Goal: Task Accomplishment & Management: Manage account settings

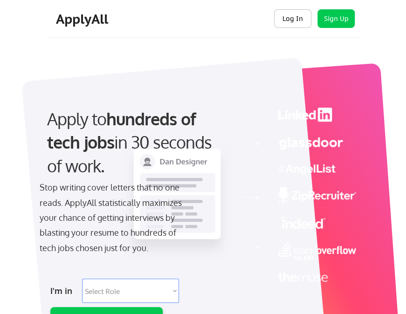
click at [306, 21] on button "Log In" at bounding box center [292, 18] width 37 height 19
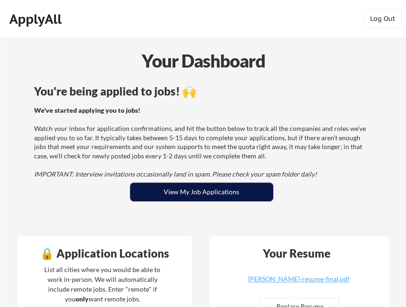
click at [192, 191] on button "View My Job Applications" at bounding box center [201, 192] width 143 height 19
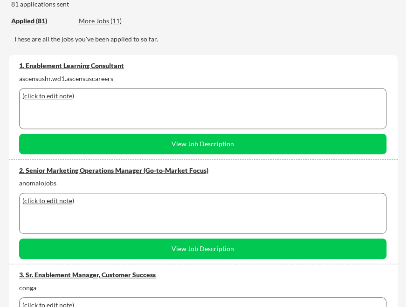
scroll to position [1283, 0]
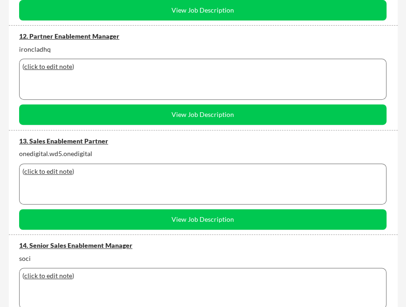
click at [79, 140] on div "13. Sales Enablement Partner" at bounding box center [202, 141] width 367 height 9
click at [89, 141] on div "13. Sales Enablement Partner" at bounding box center [202, 141] width 367 height 9
